Goal: Browse casually

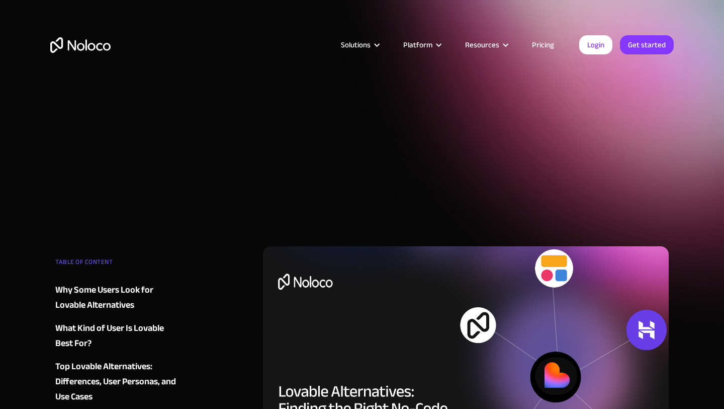
click at [97, 45] on img "home" at bounding box center [80, 45] width 60 height 16
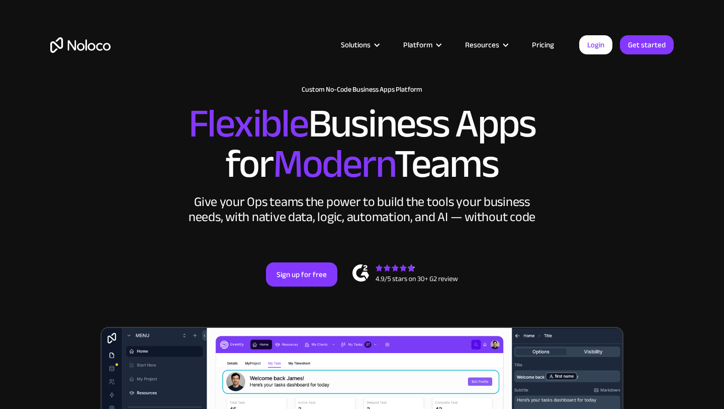
click at [93, 42] on img "home" at bounding box center [80, 45] width 60 height 16
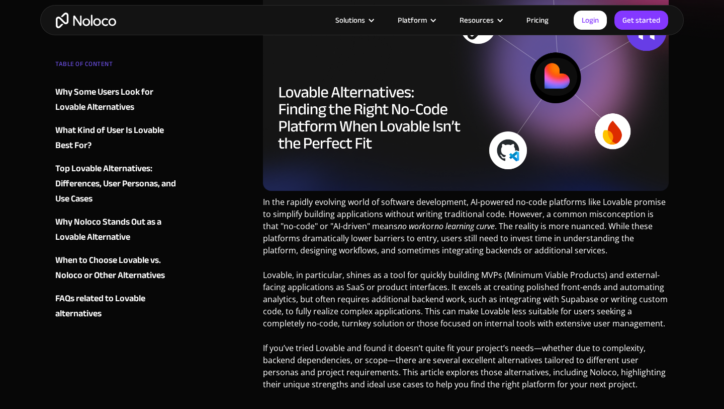
scroll to position [300, 0]
